Goal: Information Seeking & Learning: Learn about a topic

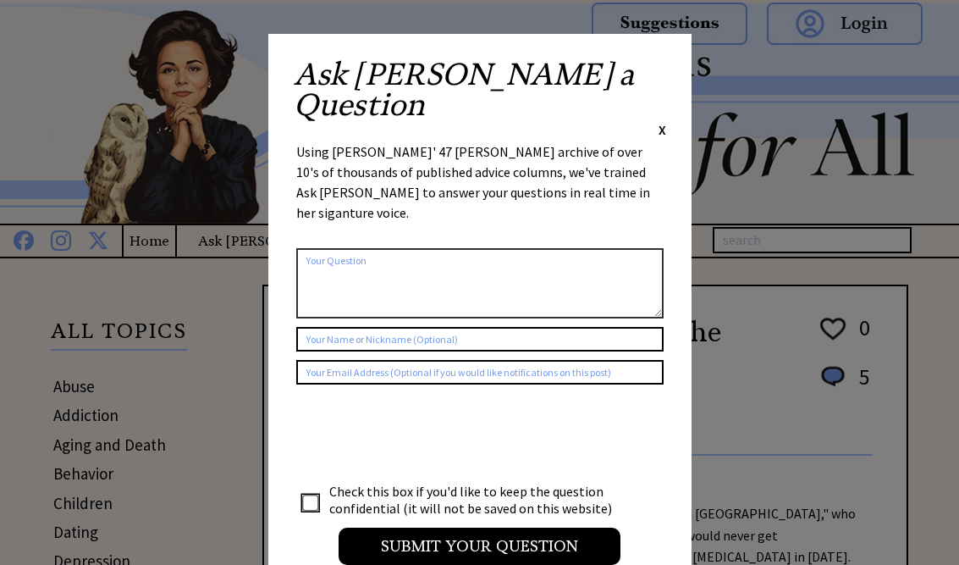
click at [659, 121] on span "X" at bounding box center [663, 129] width 8 height 17
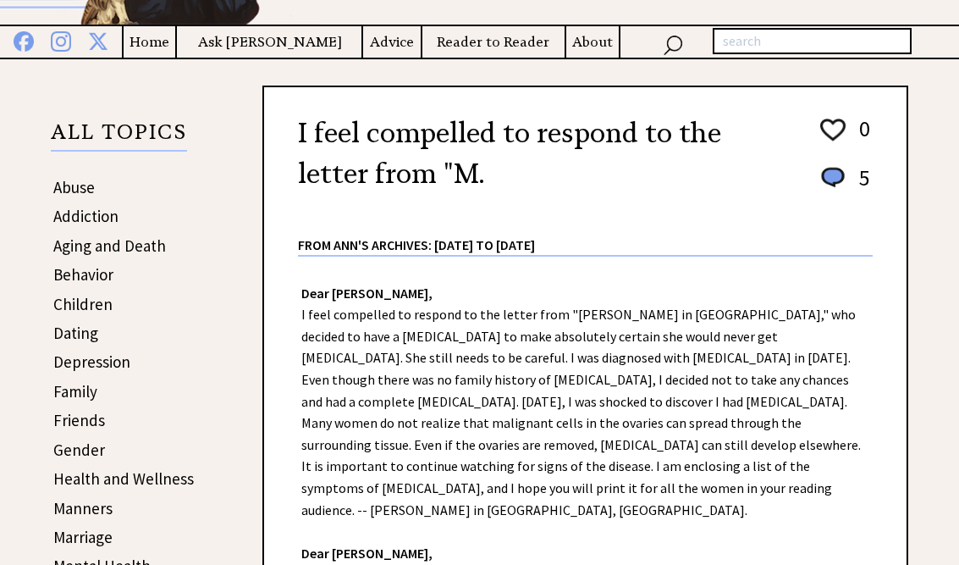
scroll to position [198, 0]
click at [82, 336] on link "Dating" at bounding box center [75, 333] width 45 height 20
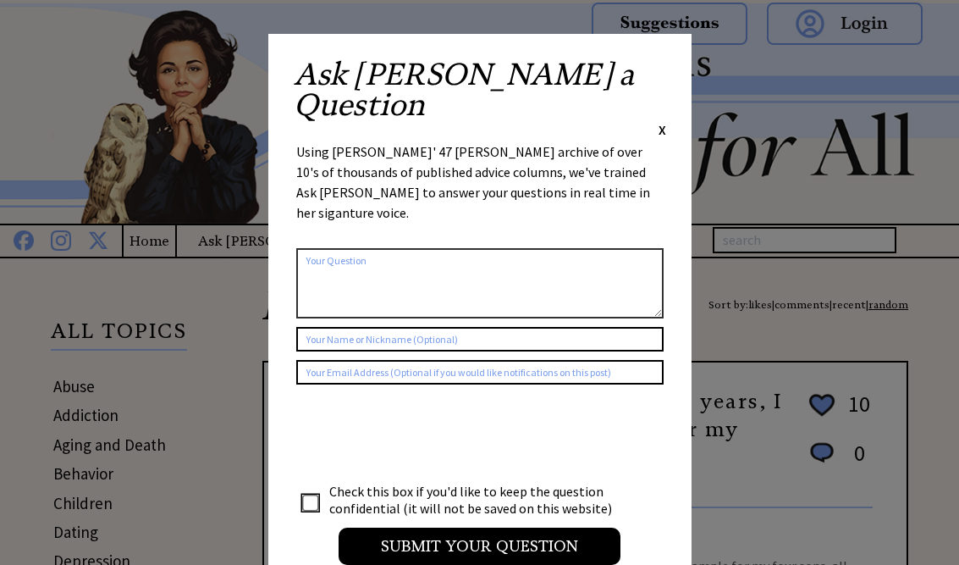
click at [659, 121] on span "X" at bounding box center [663, 129] width 8 height 17
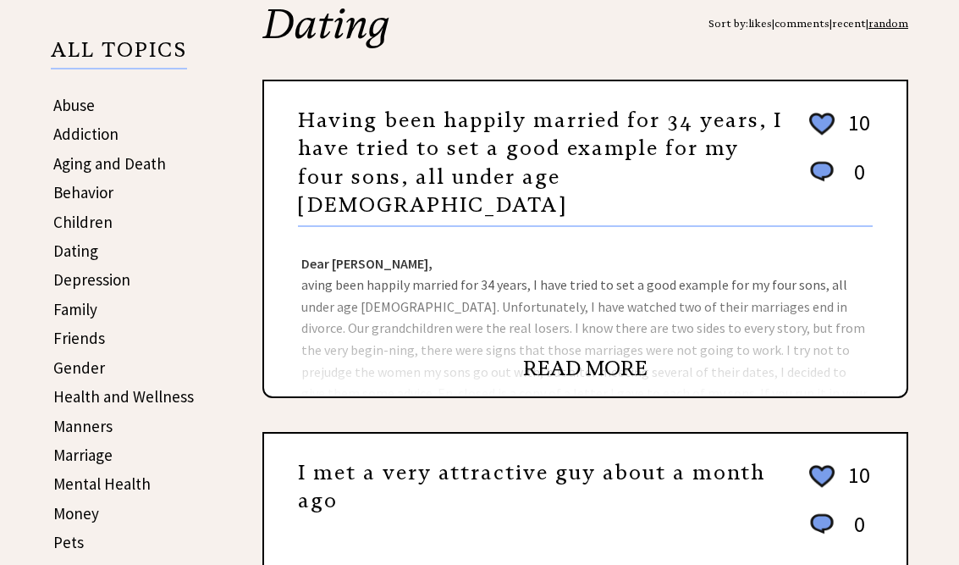
scroll to position [298, 0]
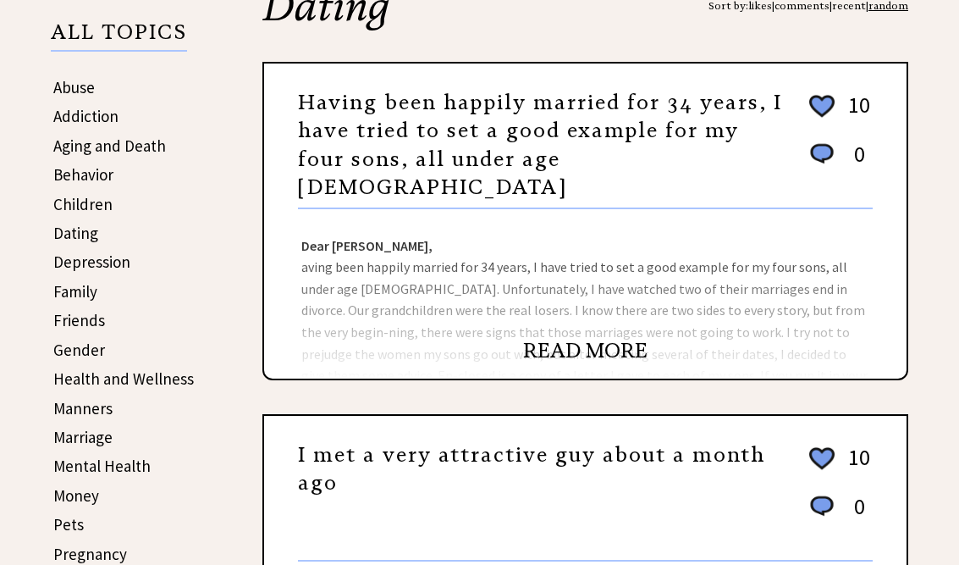
click at [580, 364] on link "READ MORE" at bounding box center [585, 351] width 124 height 25
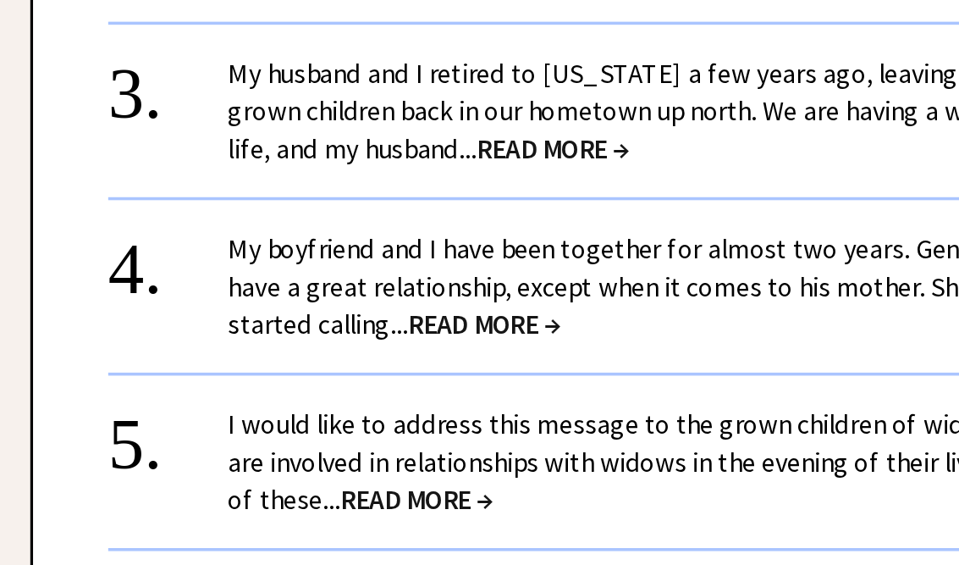
scroll to position [1525, 0]
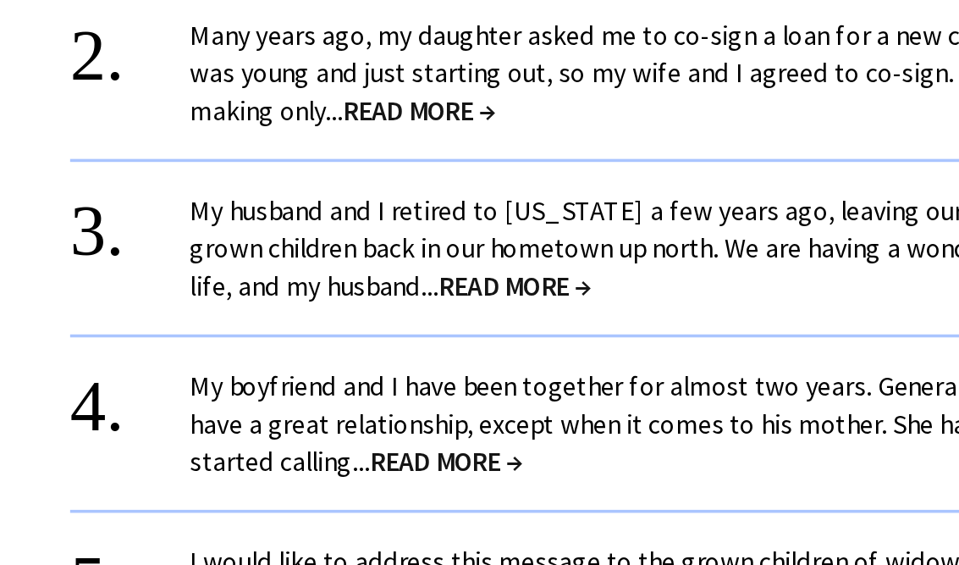
click at [515, 304] on span "READ MORE →" at bounding box center [558, 313] width 86 height 19
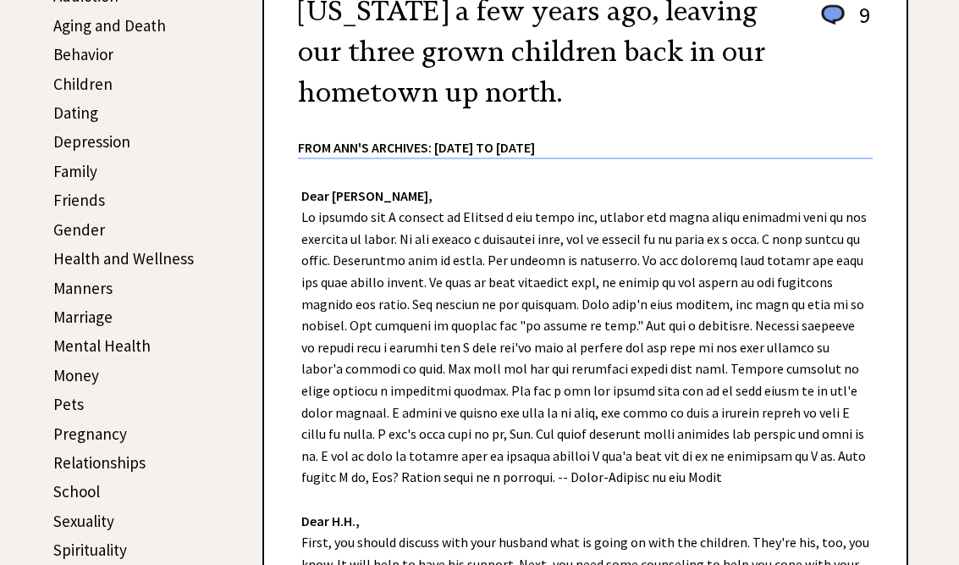
scroll to position [430, 0]
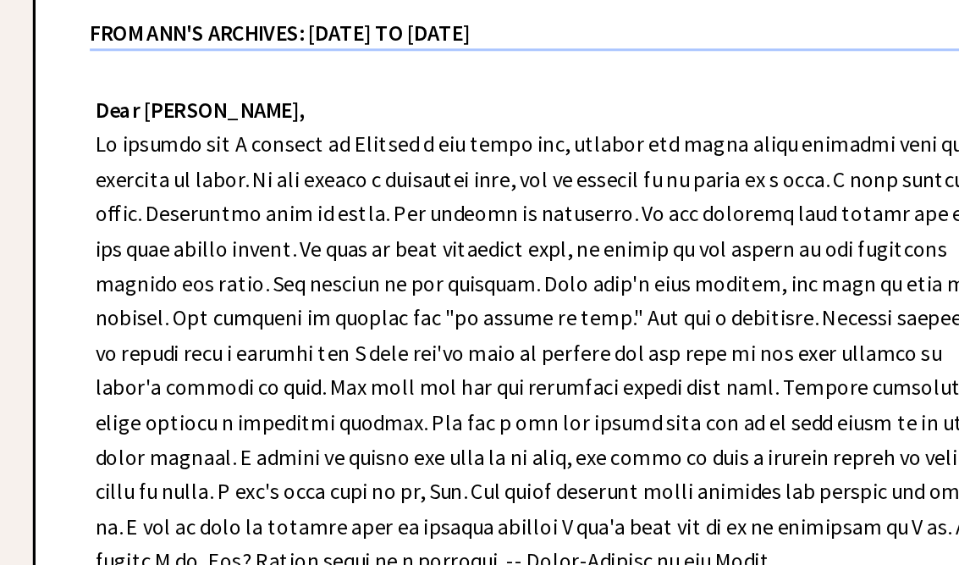
click at [374, 266] on div "Dear Ann Landers, Dear H.H., First, you should discuss with your husband what i…" at bounding box center [585, 477] width 642 height 658
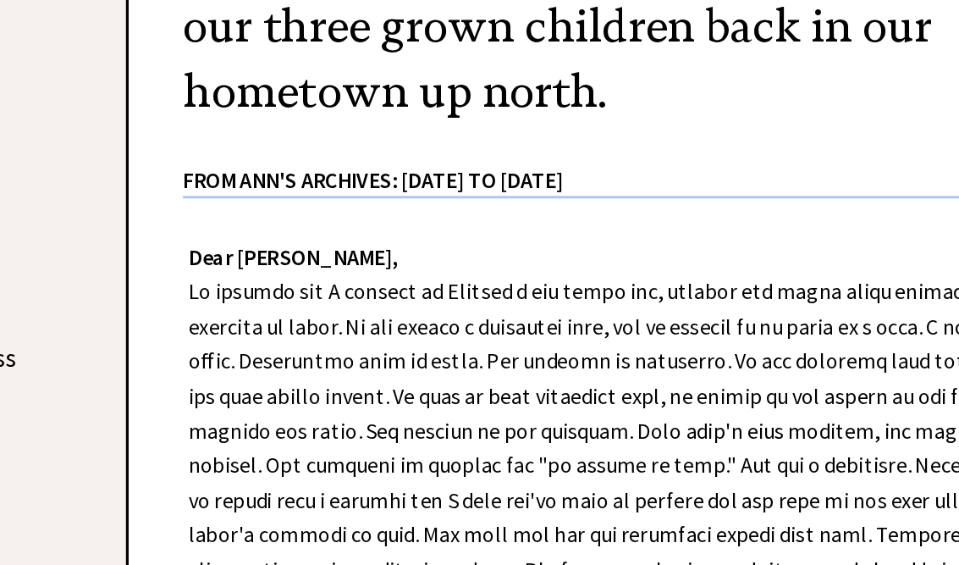
scroll to position [432, 0]
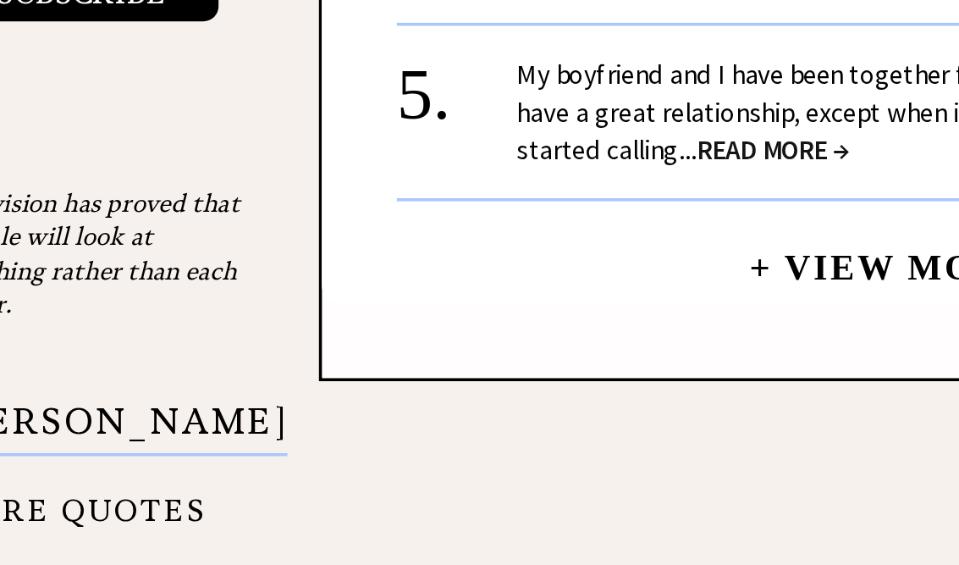
scroll to position [1740, 0]
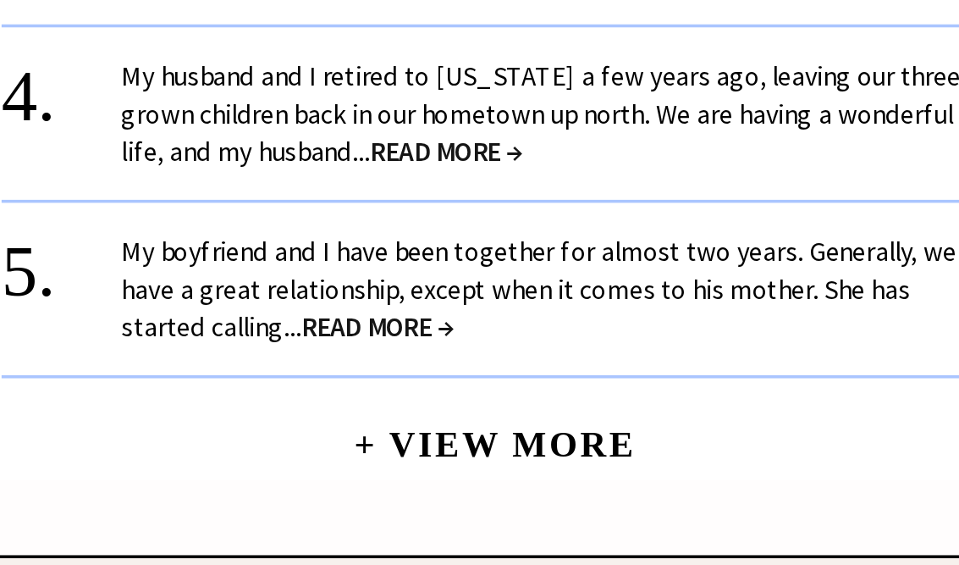
click at [476, 286] on span "READ MORE →" at bounding box center [519, 295] width 86 height 19
